Goal: Task Accomplishment & Management: Use online tool/utility

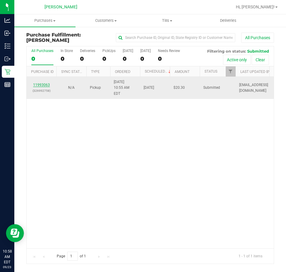
click at [40, 83] on link "11993063" at bounding box center [41, 85] width 17 height 4
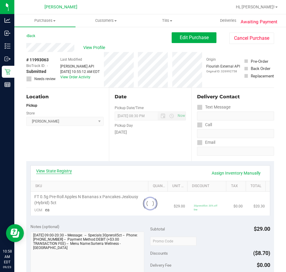
click at [53, 173] on link "View State Registry" at bounding box center [54, 171] width 36 height 6
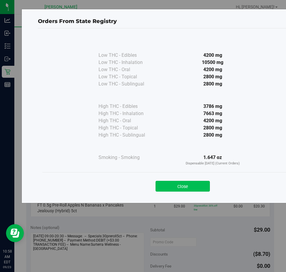
click at [191, 182] on button "Close" at bounding box center [183, 186] width 54 height 11
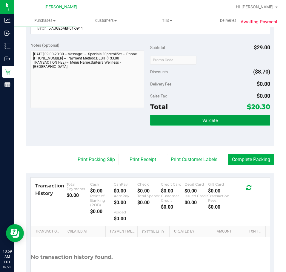
click at [227, 121] on button "Validate" at bounding box center [210, 120] width 120 height 11
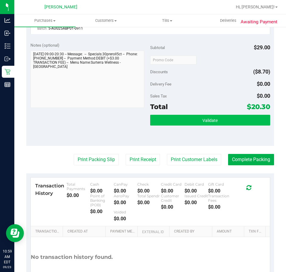
scroll to position [206, 0]
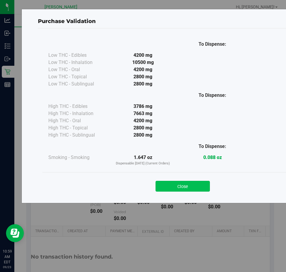
click at [197, 184] on button "Close" at bounding box center [183, 186] width 54 height 11
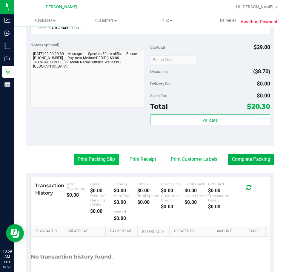
click at [98, 155] on button "Print Packing Slip" at bounding box center [96, 158] width 45 height 11
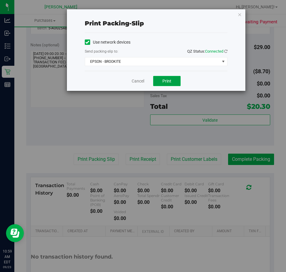
click at [170, 83] on span "Print" at bounding box center [166, 81] width 9 height 5
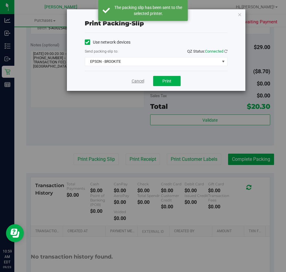
click at [136, 79] on link "Cancel" at bounding box center [138, 81] width 13 height 6
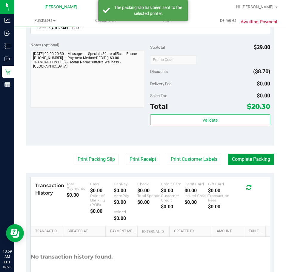
click at [256, 156] on button "Complete Packing" at bounding box center [251, 158] width 46 height 11
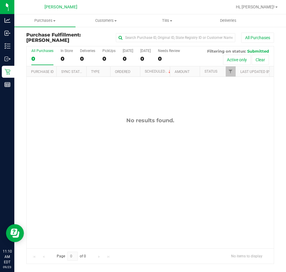
click at [157, 137] on div "No results found." at bounding box center [150, 182] width 247 height 211
drag, startPoint x: 193, startPoint y: 199, endPoint x: 193, endPoint y: 183, distance: 15.5
click at [193, 198] on div "No results found." at bounding box center [150, 182] width 247 height 211
click at [147, 158] on div "No results found." at bounding box center [150, 182] width 247 height 211
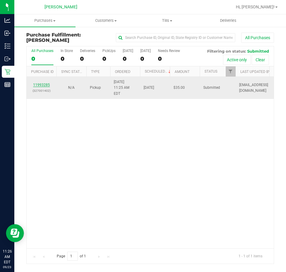
click at [41, 83] on link "11993285" at bounding box center [41, 85] width 17 height 4
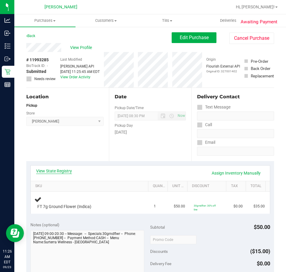
click at [60, 169] on link "View State Registry" at bounding box center [54, 171] width 36 height 6
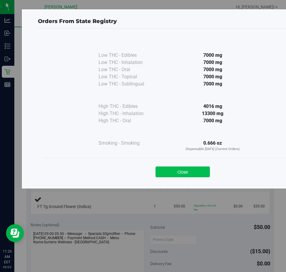
click at [207, 171] on button "Close" at bounding box center [183, 171] width 54 height 11
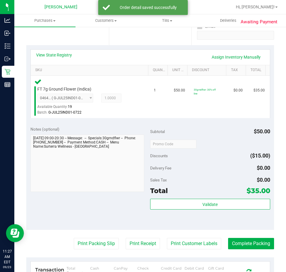
scroll to position [116, 0]
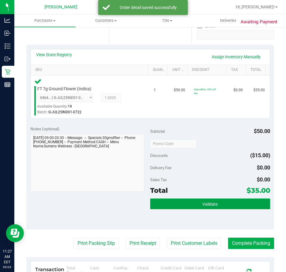
click at [201, 201] on button "Validate" at bounding box center [210, 203] width 120 height 11
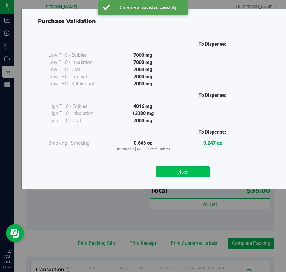
click at [188, 175] on button "Close" at bounding box center [183, 171] width 54 height 11
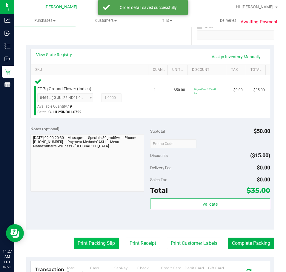
click at [93, 247] on button "Print Packing Slip" at bounding box center [96, 242] width 45 height 11
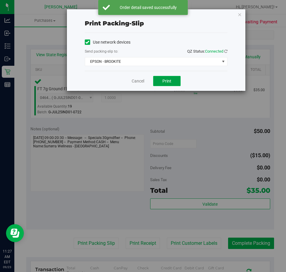
click at [170, 81] on span "Print" at bounding box center [166, 81] width 9 height 5
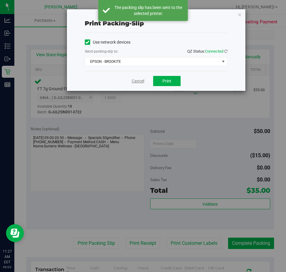
click at [139, 78] on link "Cancel" at bounding box center [138, 81] width 13 height 6
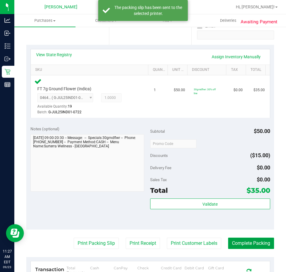
click at [262, 243] on button "Complete Packing" at bounding box center [251, 242] width 46 height 11
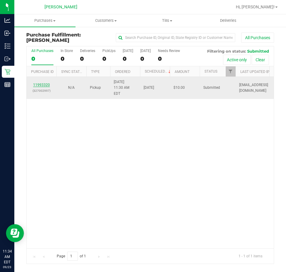
click at [40, 83] on link "11993320" at bounding box center [41, 85] width 17 height 4
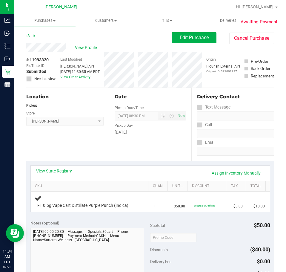
click at [56, 172] on link "View State Registry" at bounding box center [54, 171] width 36 height 6
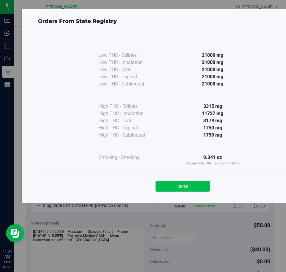
click at [191, 181] on button "Close" at bounding box center [183, 186] width 54 height 11
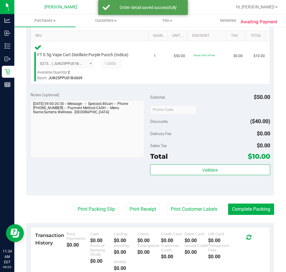
scroll to position [157, 0]
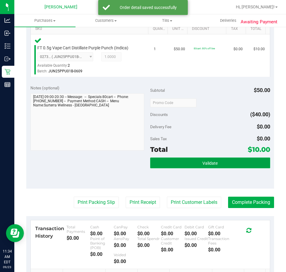
click at [201, 159] on button "Validate" at bounding box center [210, 162] width 120 height 11
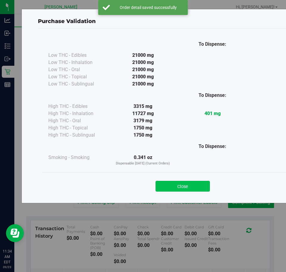
click at [181, 188] on button "Close" at bounding box center [183, 186] width 54 height 11
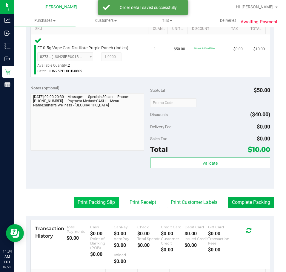
click at [100, 199] on button "Print Packing Slip" at bounding box center [96, 201] width 45 height 11
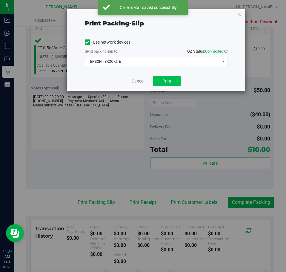
click at [179, 81] on button "Print" at bounding box center [166, 81] width 27 height 10
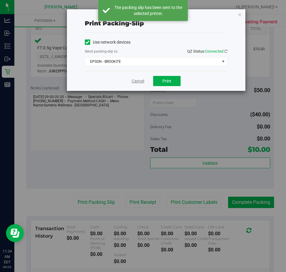
click at [135, 79] on link "Cancel" at bounding box center [138, 81] width 13 height 6
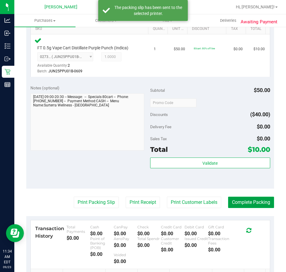
click at [257, 207] on button "Complete Packing" at bounding box center [251, 201] width 46 height 11
